Goal: Task Accomplishment & Management: Use online tool/utility

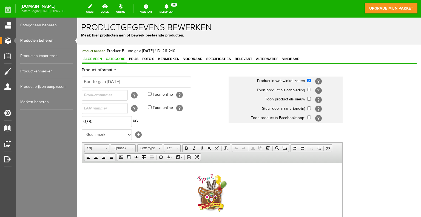
click at [117, 60] on span "Categorie" at bounding box center [115, 59] width 22 height 4
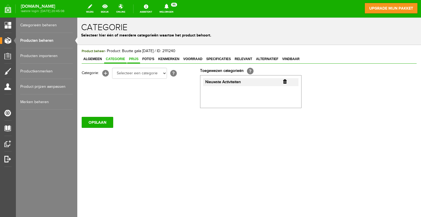
click at [134, 58] on span "Prijs" at bounding box center [133, 59] width 13 height 4
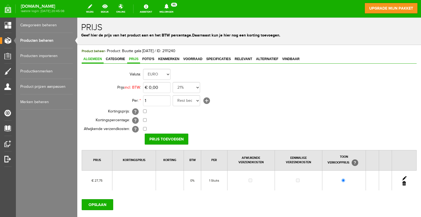
click at [97, 59] on span "Algemeen" at bounding box center [93, 59] width 22 height 4
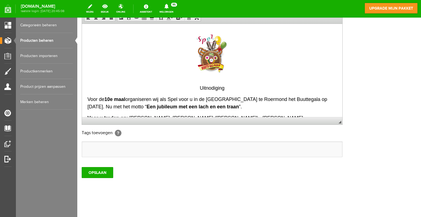
scroll to position [140, 0]
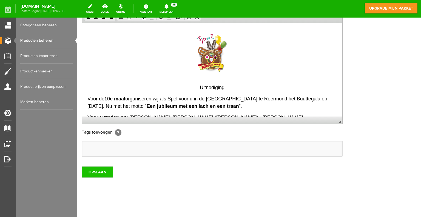
click at [99, 172] on input "OPSLAAN" at bounding box center [97, 171] width 31 height 11
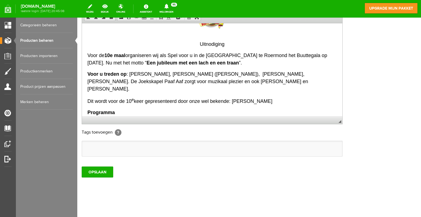
scroll to position [55, 0]
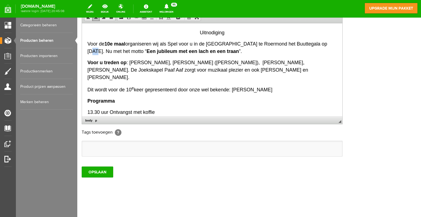
drag, startPoint x: 329, startPoint y: 43, endPoint x: 324, endPoint y: 43, distance: 5.5
click at [324, 43] on p "Voor de 10e maal organiseren wij als Spel voor u in de Oranjerie te [GEOGRAPHIC…" at bounding box center [211, 47] width 249 height 15
drag, startPoint x: 115, startPoint y: 51, endPoint x: 112, endPoint y: 51, distance: 3.0
click at [112, 51] on span "Voor de 10e maal organiseren wij als Spel voor u in de Oranjerie te [GEOGRAPHIC…" at bounding box center [207, 47] width 240 height 13
click at [118, 53] on span "Voor de 10e maal organiseren wij als Spel voor u in de Oranjerie te [GEOGRAPHIC…" at bounding box center [207, 47] width 240 height 13
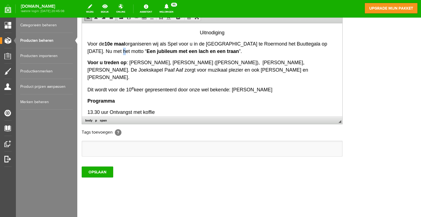
click at [112, 51] on span "Voor de 10e maal organiseren wij als Spel voor u in de Oranjerie te [GEOGRAPHIC…" at bounding box center [207, 47] width 240 height 13
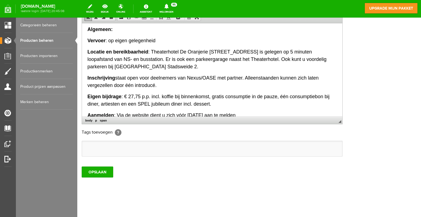
scroll to position [192, 0]
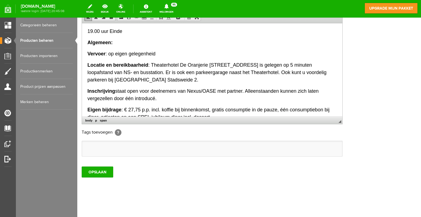
drag, startPoint x: 227, startPoint y: 72, endPoint x: 151, endPoint y: 55, distance: 77.7
click at [151, 61] on p "Locatie en bereikbaarheid : Theaterhotel De Oranjerie [STREET_ADDRESS] is geleg…" at bounding box center [211, 72] width 249 height 22
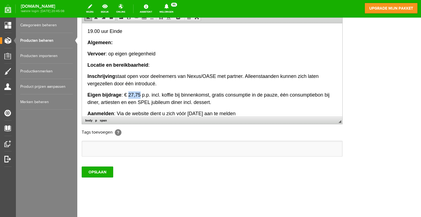
drag, startPoint x: 139, startPoint y: 86, endPoint x: 128, endPoint y: 87, distance: 10.7
click at [128, 92] on span "Eigen bijdrage : € 27,75 p.p. incl. koffie bij binnenkomst, gratis consumptie i…" at bounding box center [208, 98] width 242 height 13
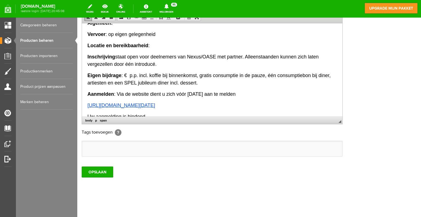
scroll to position [219, 0]
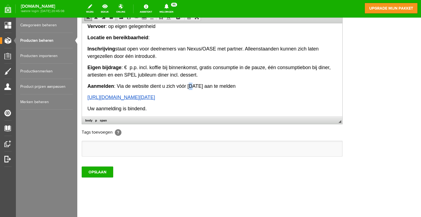
click at [191, 83] on span "Aanmelden : Via de website dient u zich vóór [DATE] aan te melden" at bounding box center [161, 85] width 148 height 5
click at [226, 83] on span "Aanmelden : Via de website dient u zich vóór [DATE] aan te melden" at bounding box center [161, 85] width 148 height 5
drag, startPoint x: 245, startPoint y: 87, endPoint x: 153, endPoint y: 94, distance: 92.9
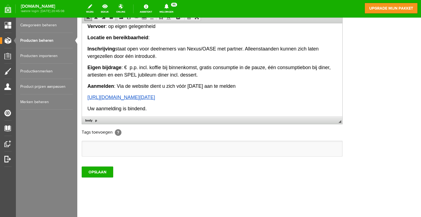
click at [237, 93] on p "[URL][DOMAIN_NAME][DATE]" at bounding box center [211, 96] width 249 height 7
click at [240, 93] on p "[URL][DOMAIN_NAME][DATE]" at bounding box center [211, 96] width 249 height 7
drag, startPoint x: 240, startPoint y: 89, endPoint x: 85, endPoint y: 88, distance: 155.6
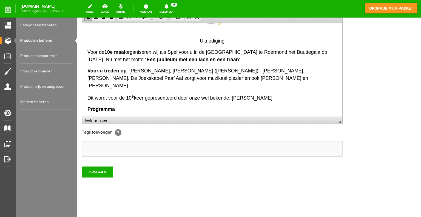
scroll to position [46, 0]
click at [110, 51] on strong "10e maal" at bounding box center [114, 52] width 21 height 5
click at [128, 95] on span "Dit wordt voor de 10 e keer gepresenteerd door onze wel bekende: [PERSON_NAME]" at bounding box center [179, 97] width 185 height 5
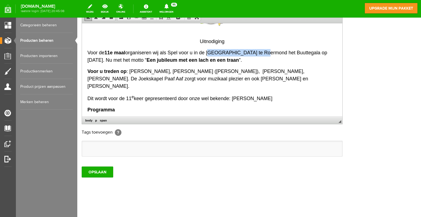
drag, startPoint x: 208, startPoint y: 52, endPoint x: 259, endPoint y: 47, distance: 52.0
click at [259, 47] on body "Uitnodiging Voor de 11e maal organiseren wij als Spel voor u in de Oranjerie te…" at bounding box center [211, 159] width 249 height 355
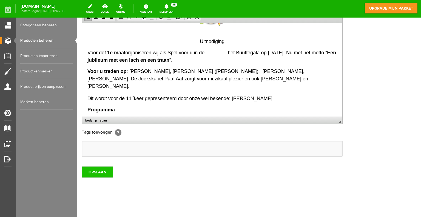
click at [109, 167] on input "OPSLAAN" at bounding box center [97, 171] width 31 height 11
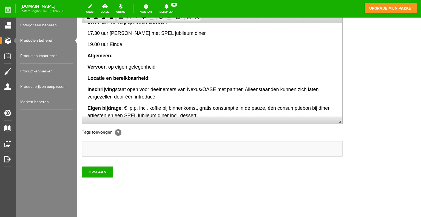
scroll to position [192, 0]
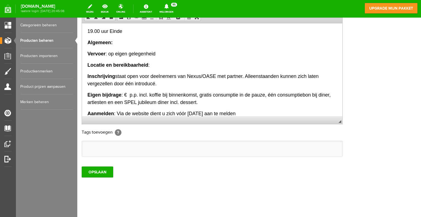
click at [154, 61] on p "Locatie en bereikbaarheid :" at bounding box center [211, 64] width 249 height 7
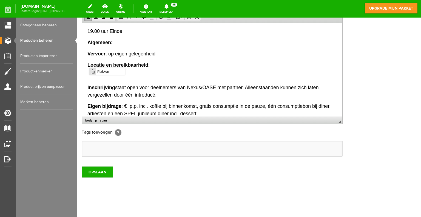
scroll to position [0, 0]
click at [103, 71] on span "Plakken" at bounding box center [110, 71] width 29 height 7
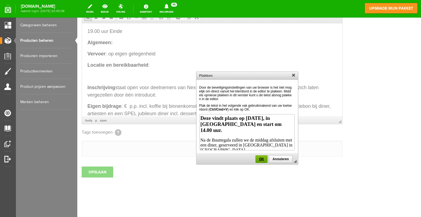
click at [264, 157] on span "OK" at bounding box center [262, 159] width 12 height 4
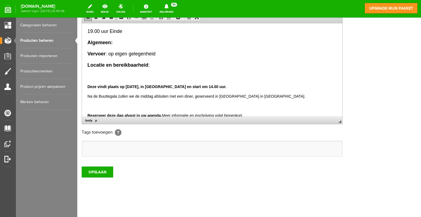
scroll to position [219, 0]
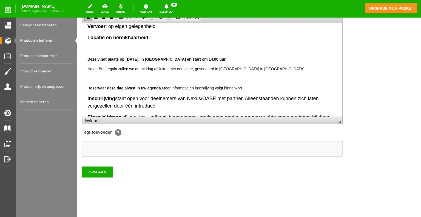
drag, startPoint x: 251, startPoint y: 80, endPoint x: 85, endPoint y: 51, distance: 168.5
click at [85, 51] on html "Uitnodiging Voor de 11e maal organiseren wij als Spel voor u in de ............…" at bounding box center [212, 11] width 260 height 415
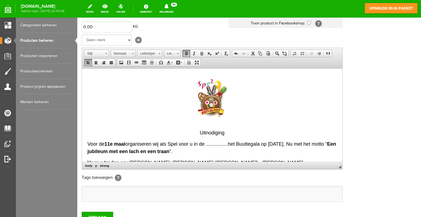
scroll to position [85, 0]
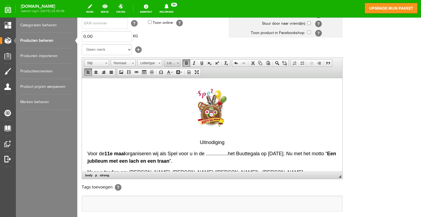
click at [177, 62] on span at bounding box center [177, 62] width 1 height 5
click at [173, 99] on link "16" at bounding box center [179, 100] width 31 height 9
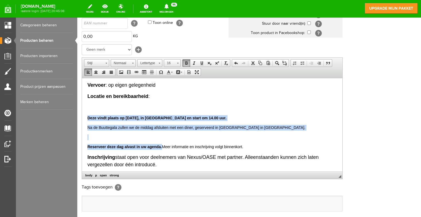
scroll to position [0, 0]
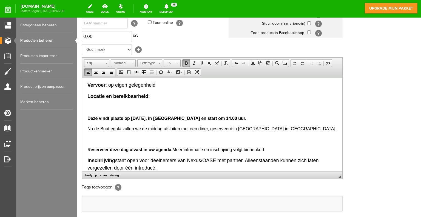
click at [219, 93] on body "Uitnodiging Voor de 11e maal organiseren wij als Spel voor u in de ............…" at bounding box center [211, 72] width 249 height 408
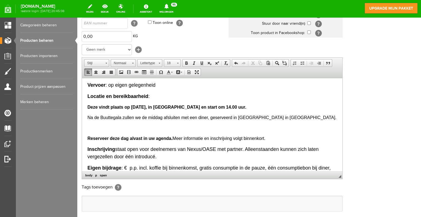
click at [88, 124] on p at bounding box center [211, 127] width 249 height 7
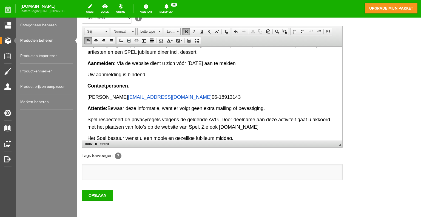
scroll to position [140, 0]
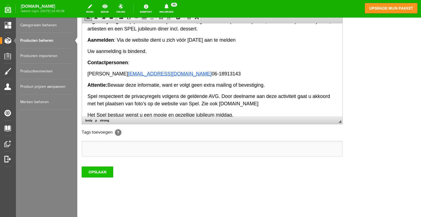
click at [103, 170] on input "OPSLAAN" at bounding box center [97, 171] width 31 height 11
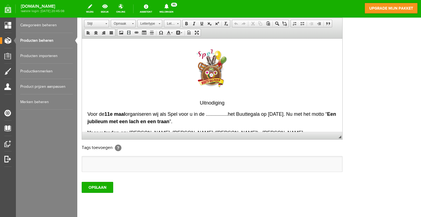
scroll to position [112, 0]
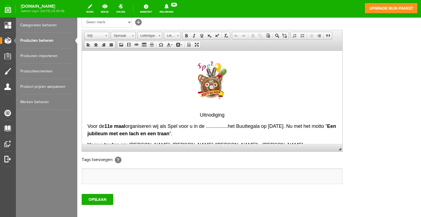
click at [208, 86] on img at bounding box center [212, 81] width 55 height 50
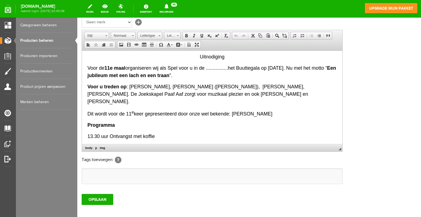
scroll to position [0, 0]
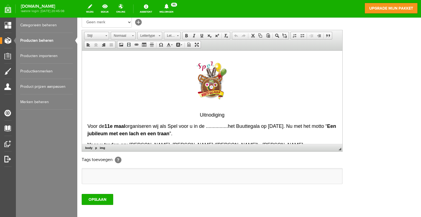
click at [221, 87] on img at bounding box center [212, 81] width 55 height 50
click at [207, 84] on img at bounding box center [212, 81] width 55 height 50
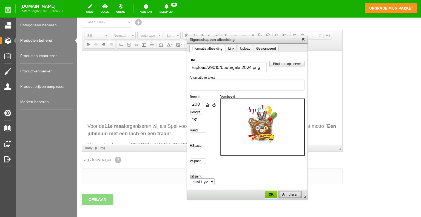
click at [291, 193] on span "Annuleren" at bounding box center [290, 194] width 22 height 4
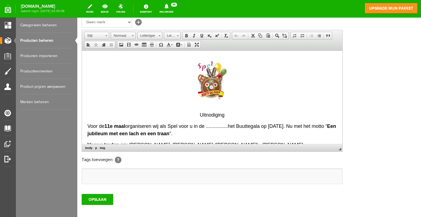
click at [291, 85] on p at bounding box center [211, 81] width 249 height 51
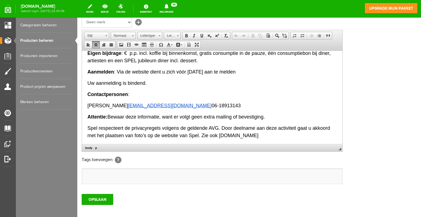
scroll to position [296, 0]
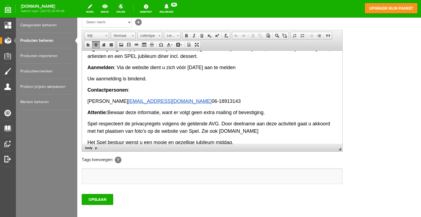
click at [366, 167] on div "Productinformatie Buutte gala [DATE] Product in webwinkel zetten [?] Toon produ…" at bounding box center [249, 69] width 335 height 229
click at [385, 90] on div "Productinformatie Buutte gala [DATE] Product in webwinkel zetten [?] Toon produ…" at bounding box center [249, 69] width 335 height 229
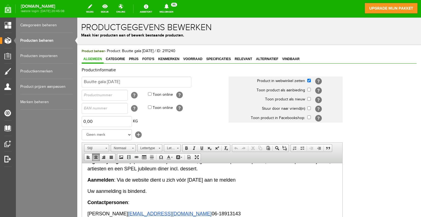
scroll to position [140, 0]
